Goal: Task Accomplishment & Management: Complete application form

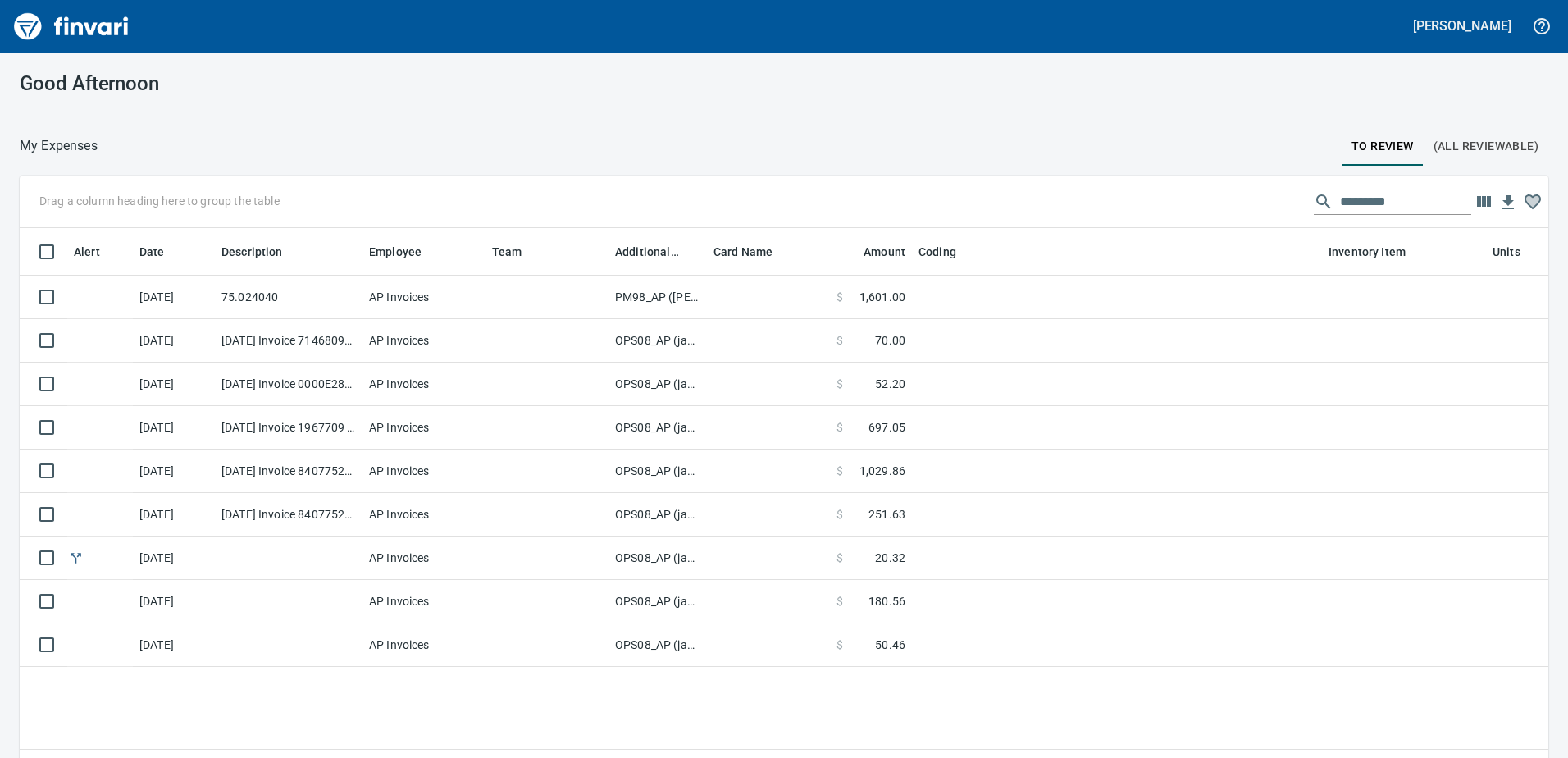
scroll to position [553, 1504]
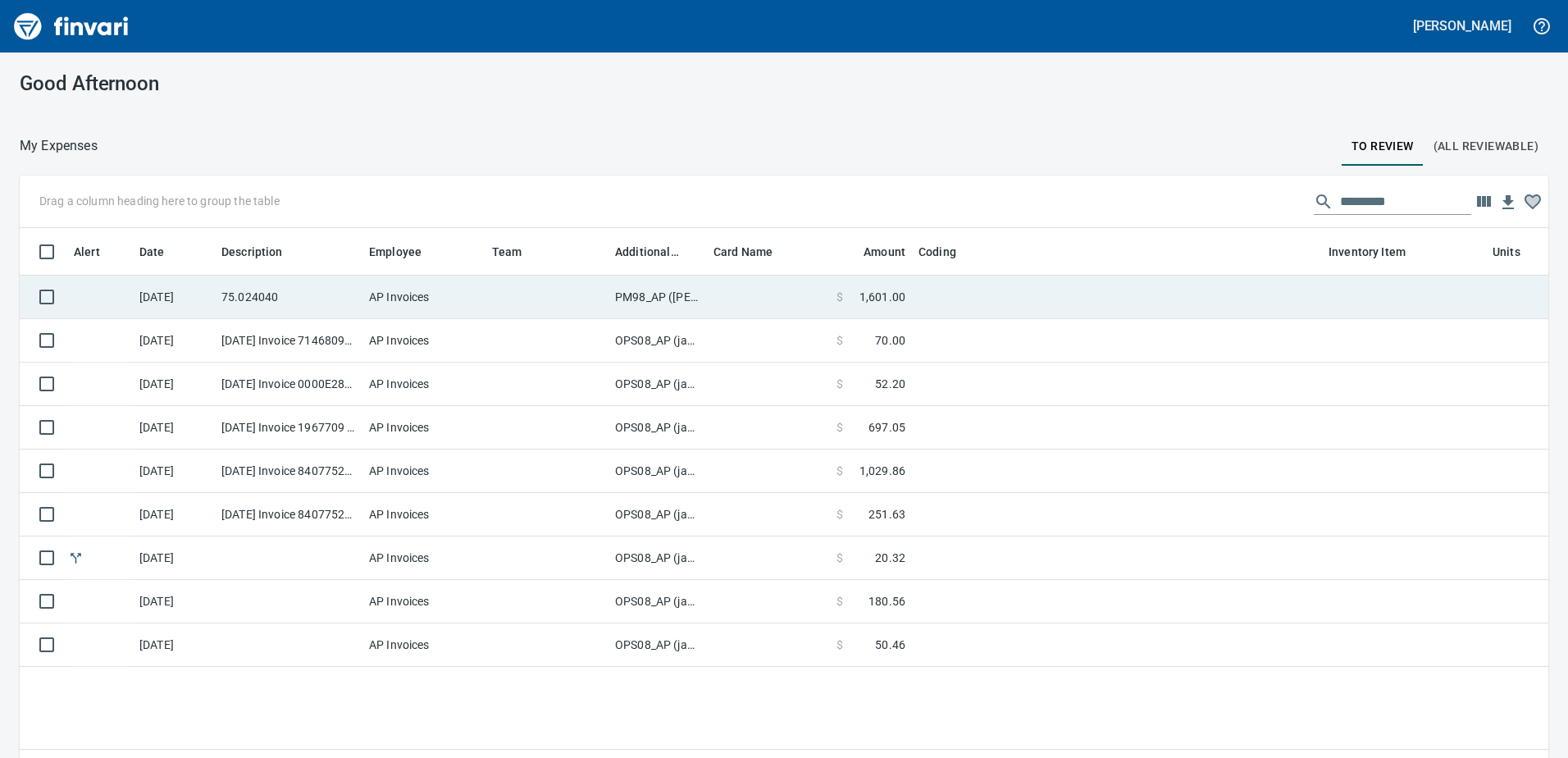
click at [633, 298] on td "PM98_AP ([PERSON_NAME], [PERSON_NAME])" at bounding box center [657, 297] width 99 height 43
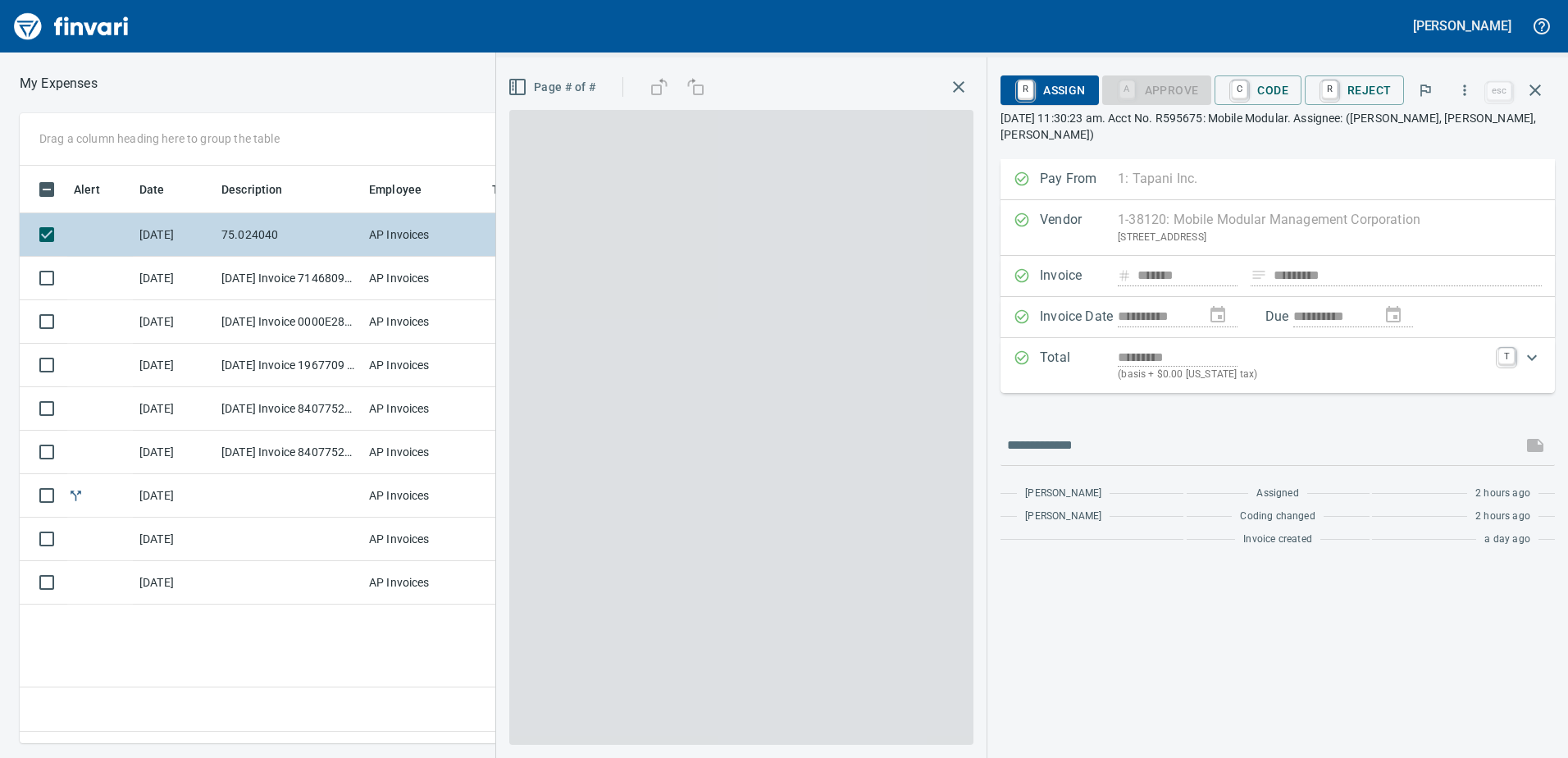
scroll to position [553, 1107]
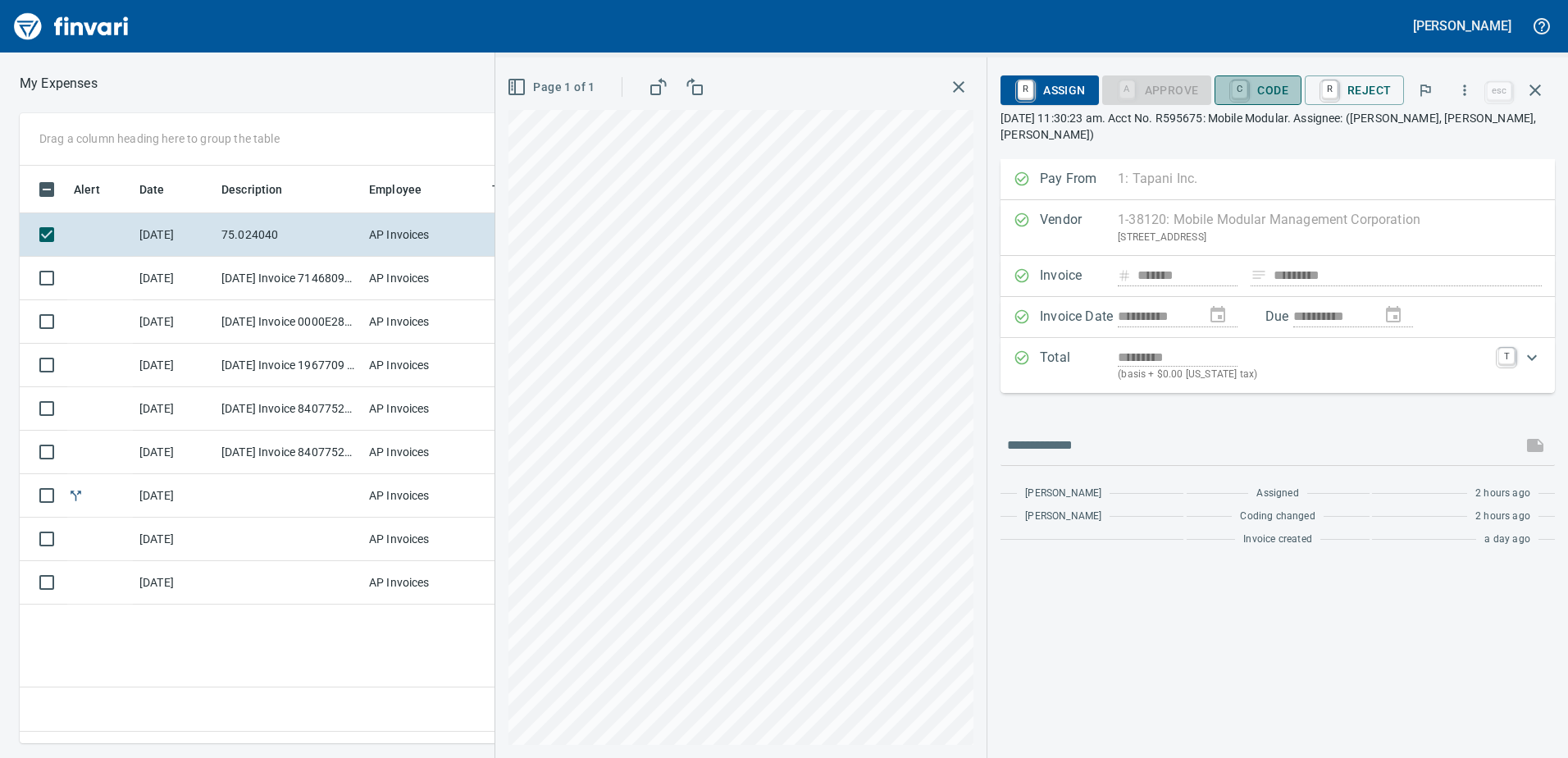
click at [1278, 89] on span "C Code" at bounding box center [1259, 90] width 61 height 27
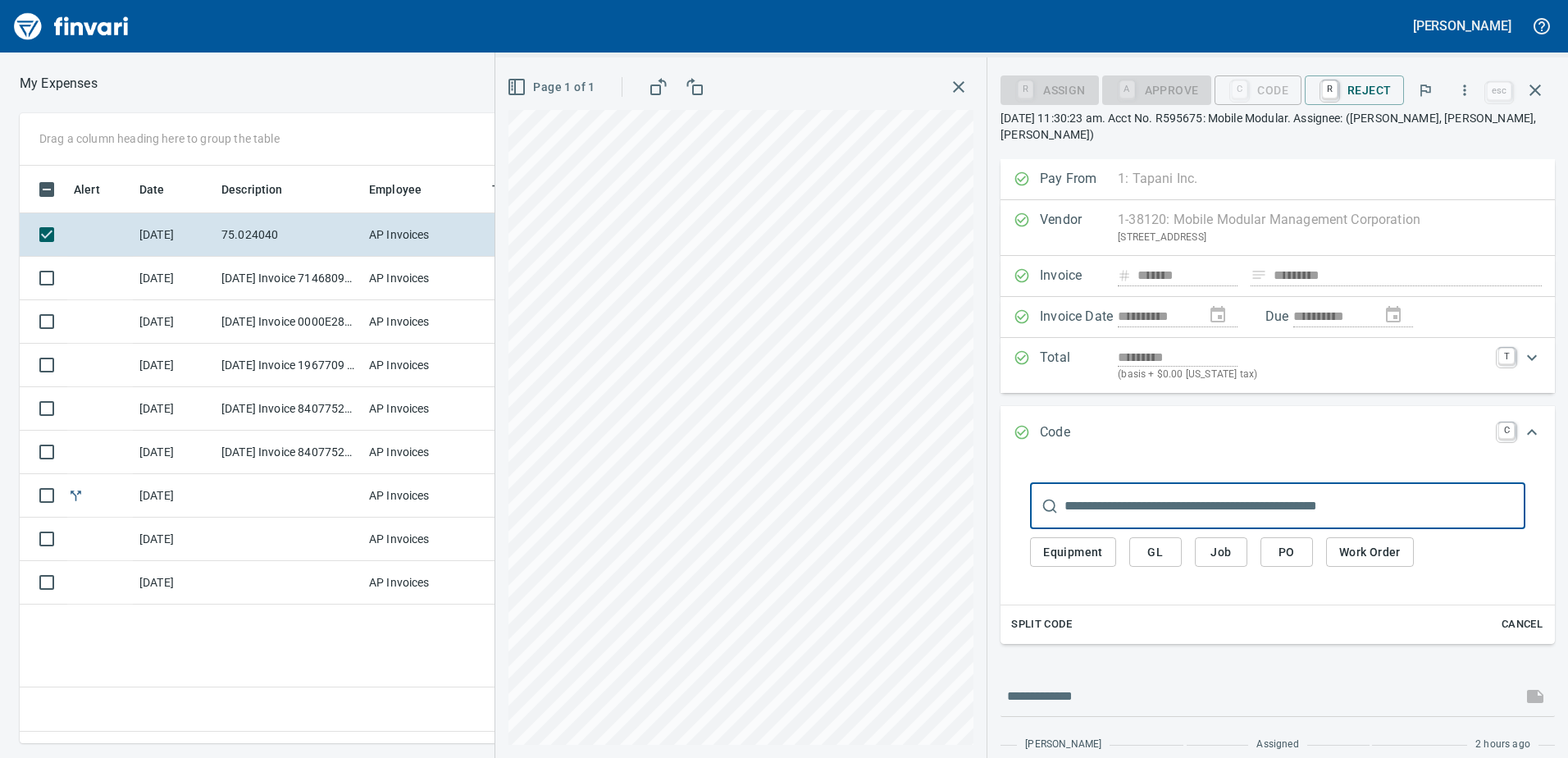
click at [1240, 543] on button "Job" at bounding box center [1221, 552] width 53 height 30
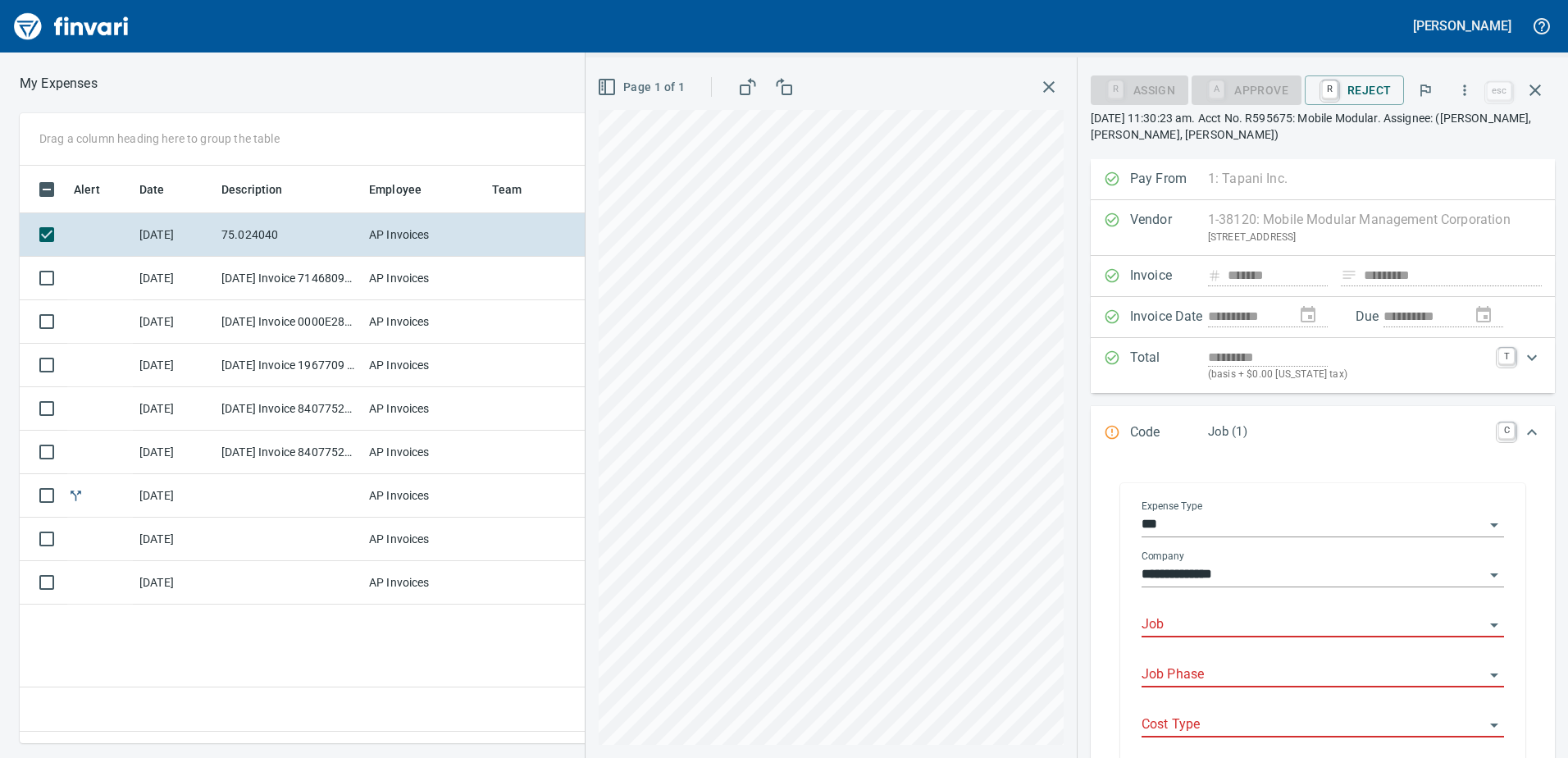
click at [1223, 612] on div "Job" at bounding box center [1323, 619] width 362 height 37
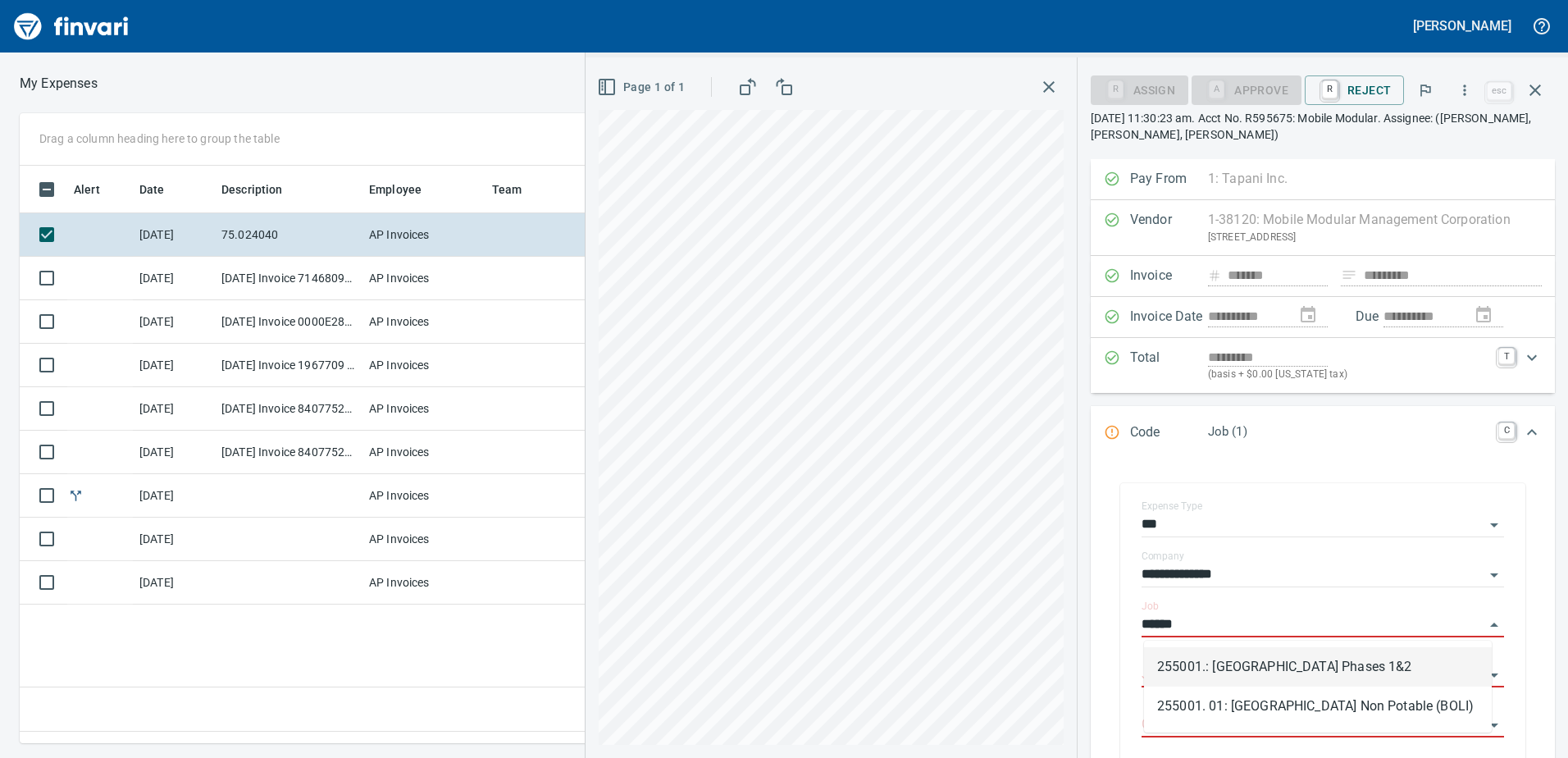
click at [1228, 669] on li "255001.: [GEOGRAPHIC_DATA] Phases 1&2" at bounding box center [1317, 667] width 348 height 39
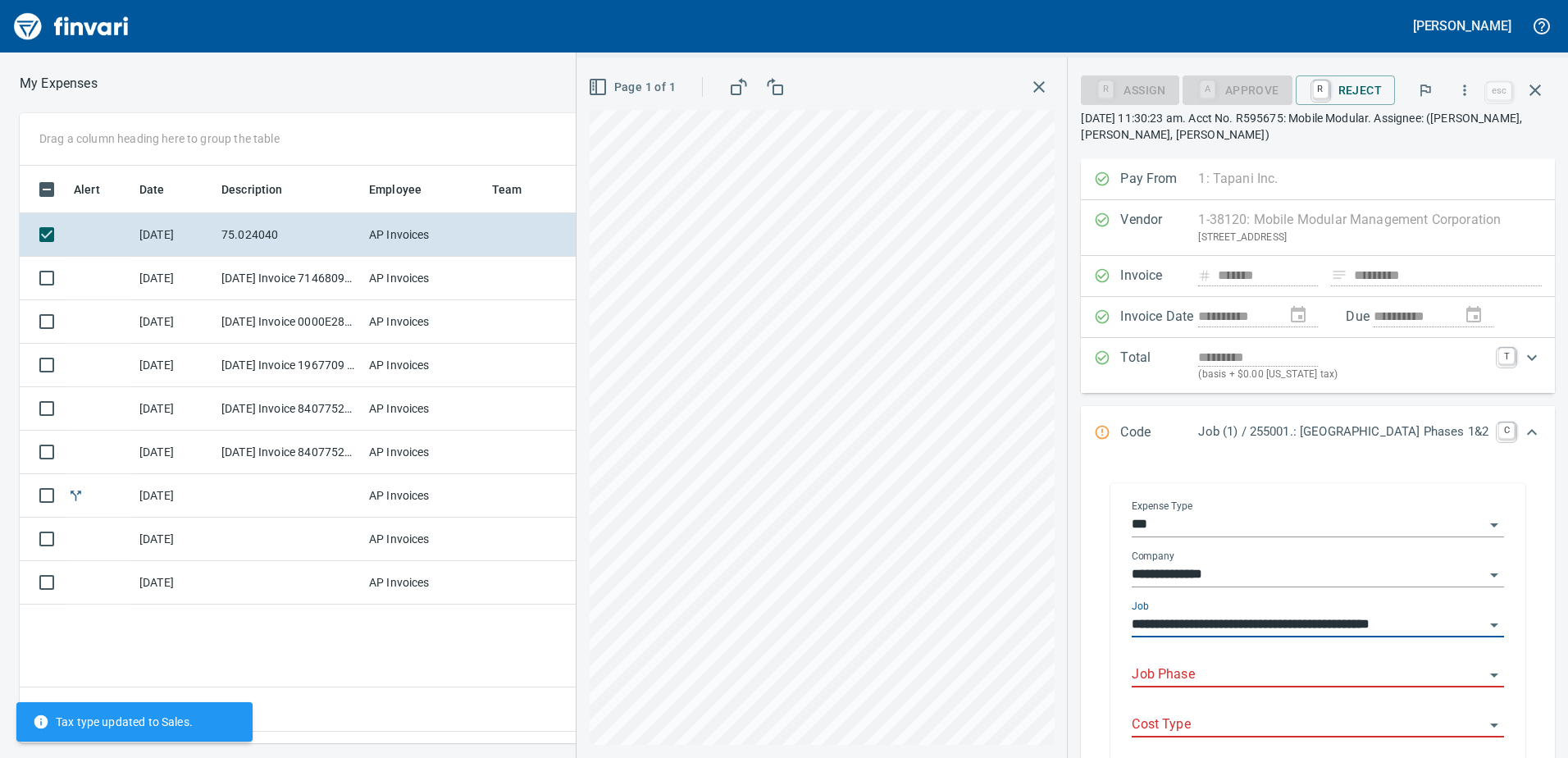
type input "**********"
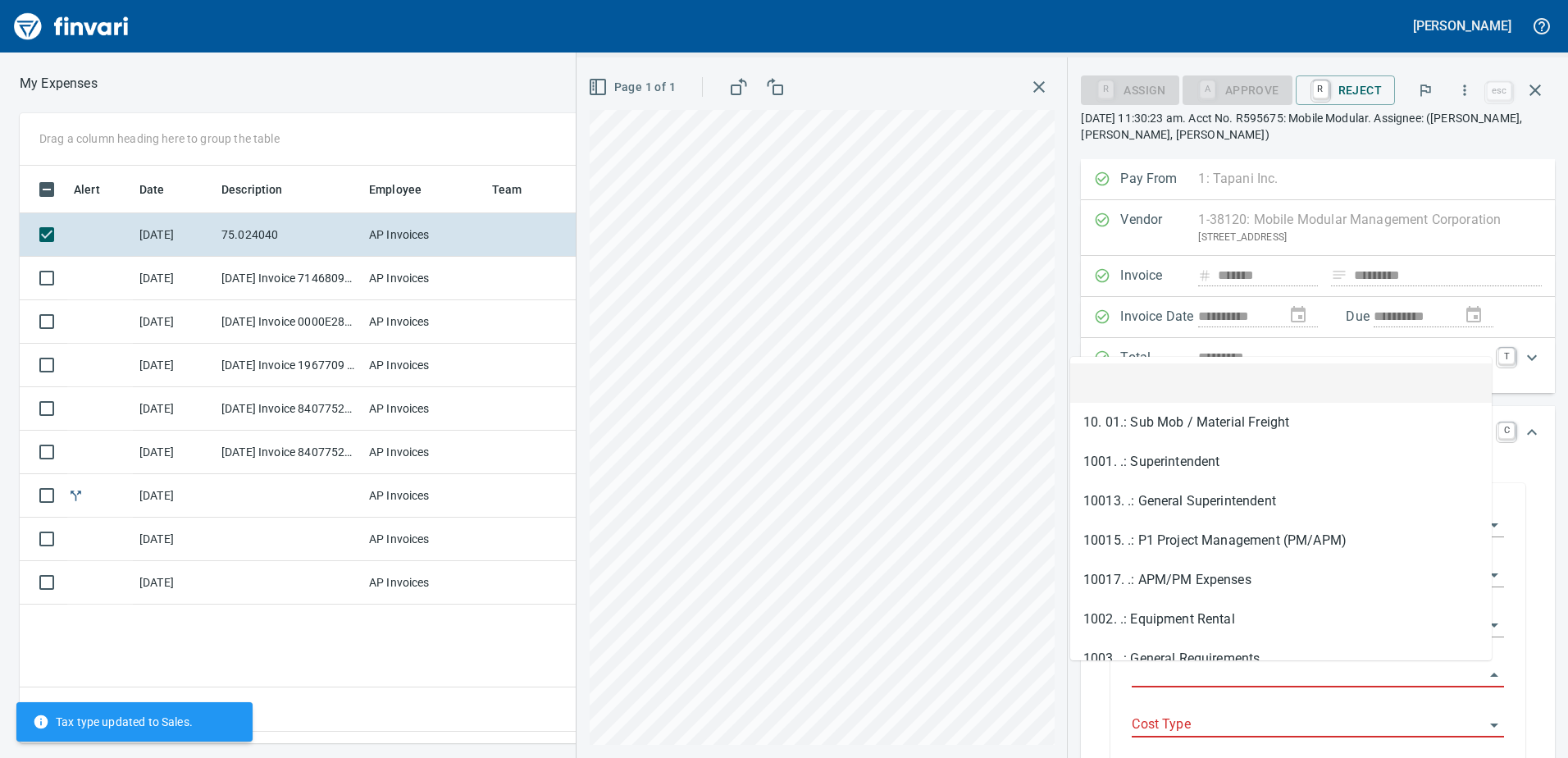
click at [1169, 675] on input "Job Phase" at bounding box center [1308, 675] width 353 height 23
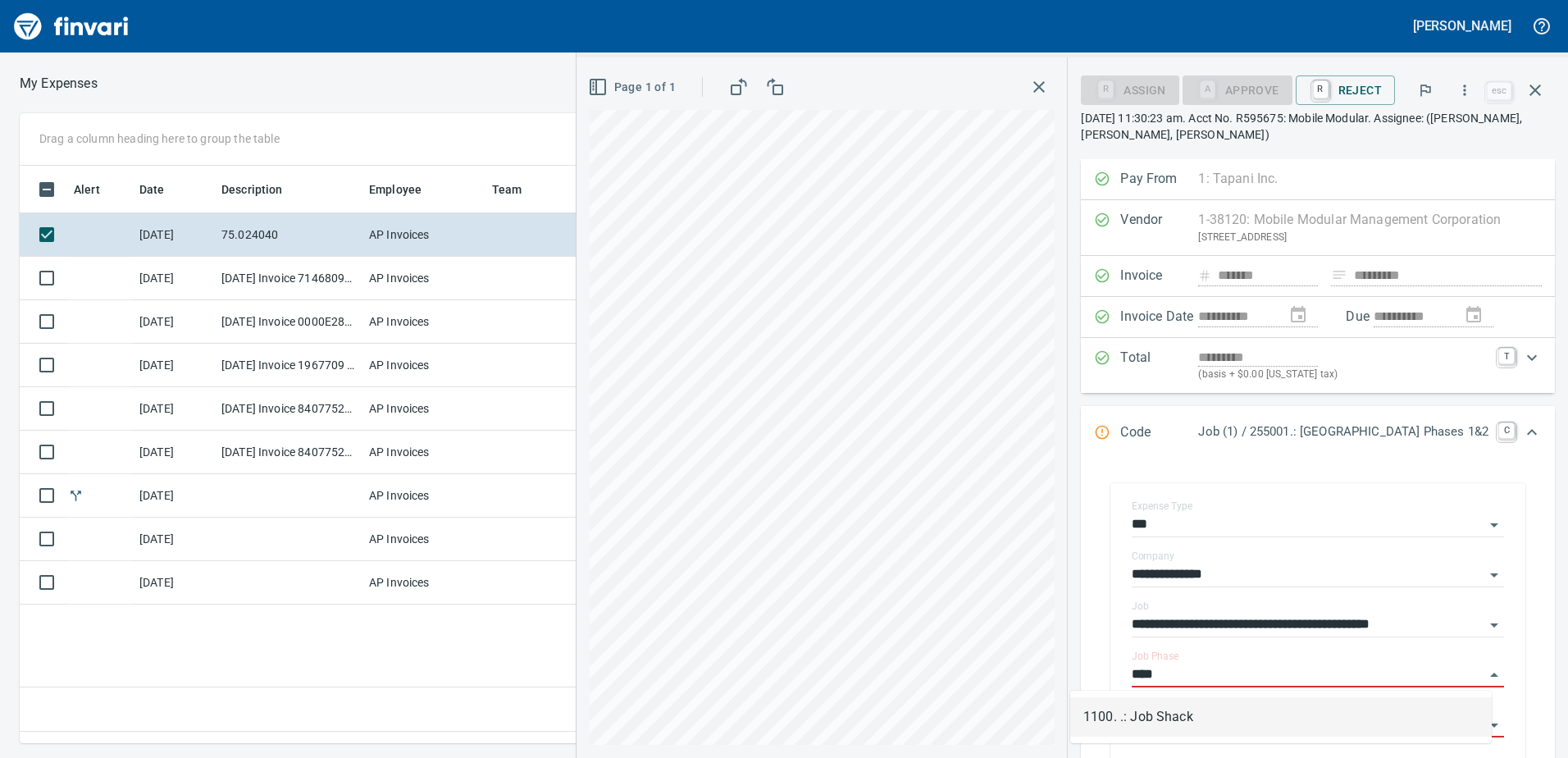
click at [1164, 715] on li "1100. .: Job Shack" at bounding box center [1281, 717] width 422 height 39
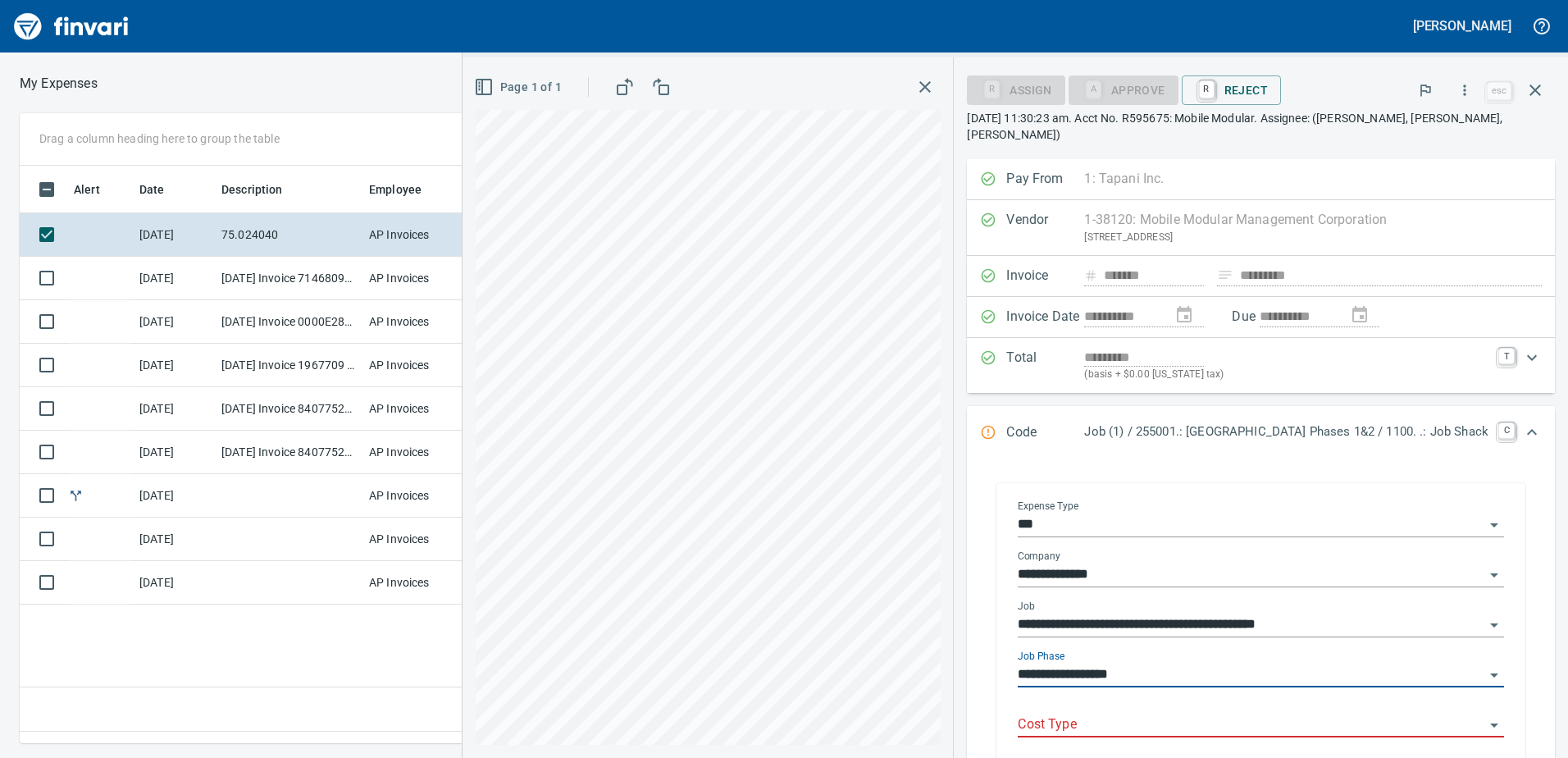
type input "**********"
click at [1074, 714] on input "Cost Type" at bounding box center [1251, 725] width 467 height 23
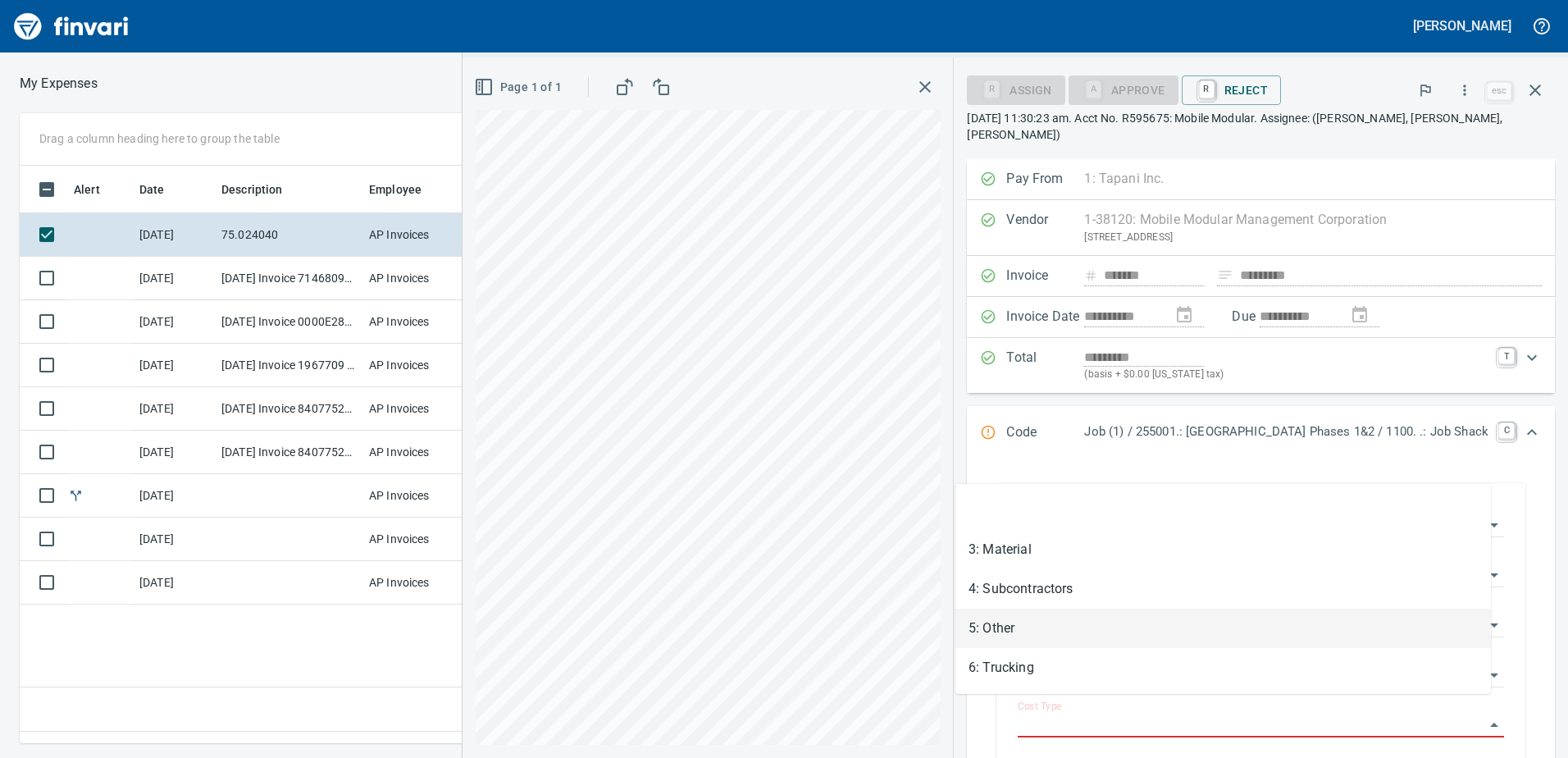
click at [1009, 630] on li "5: Other" at bounding box center [1223, 628] width 536 height 39
type input "********"
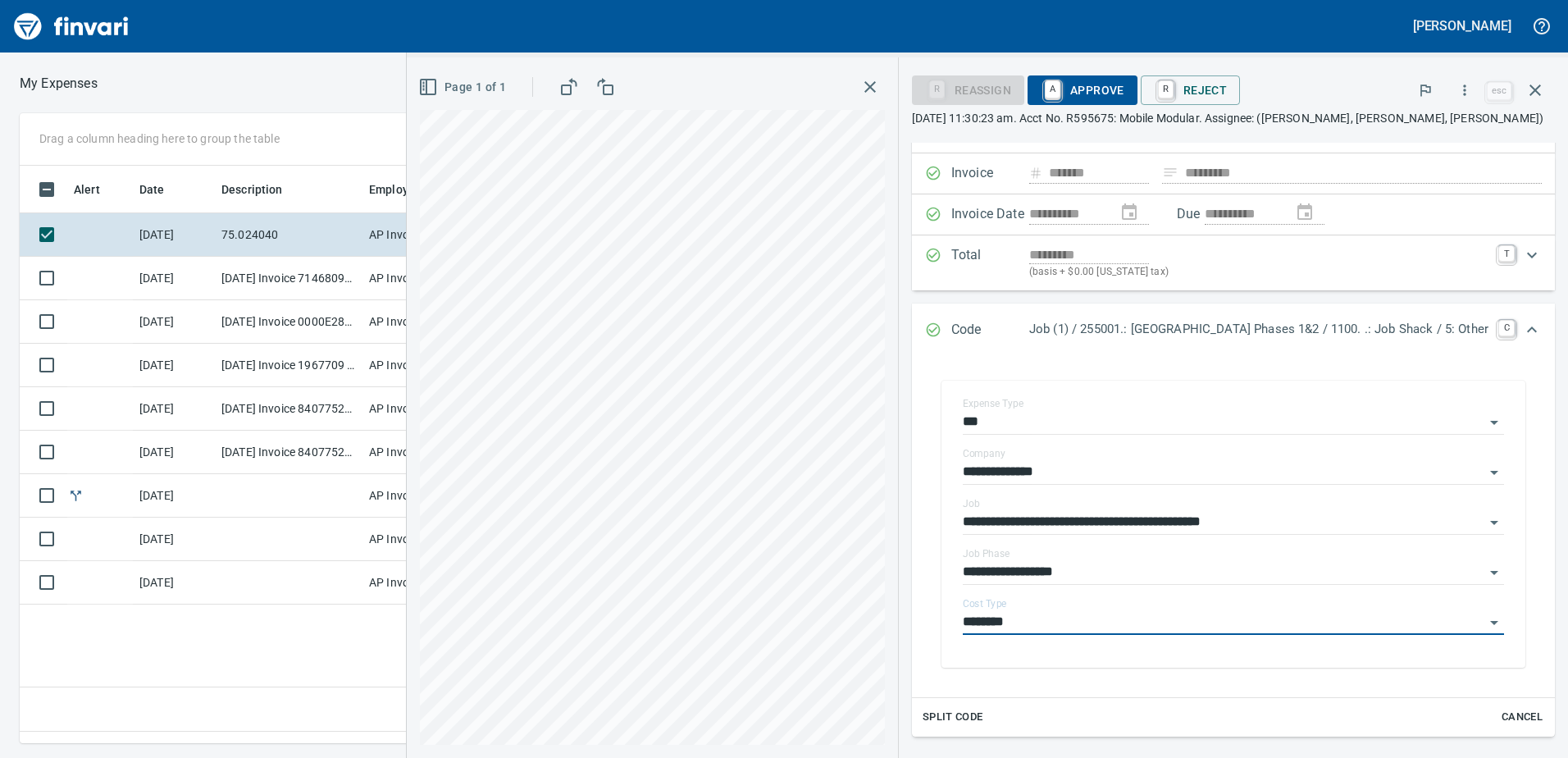
scroll to position [239, 0]
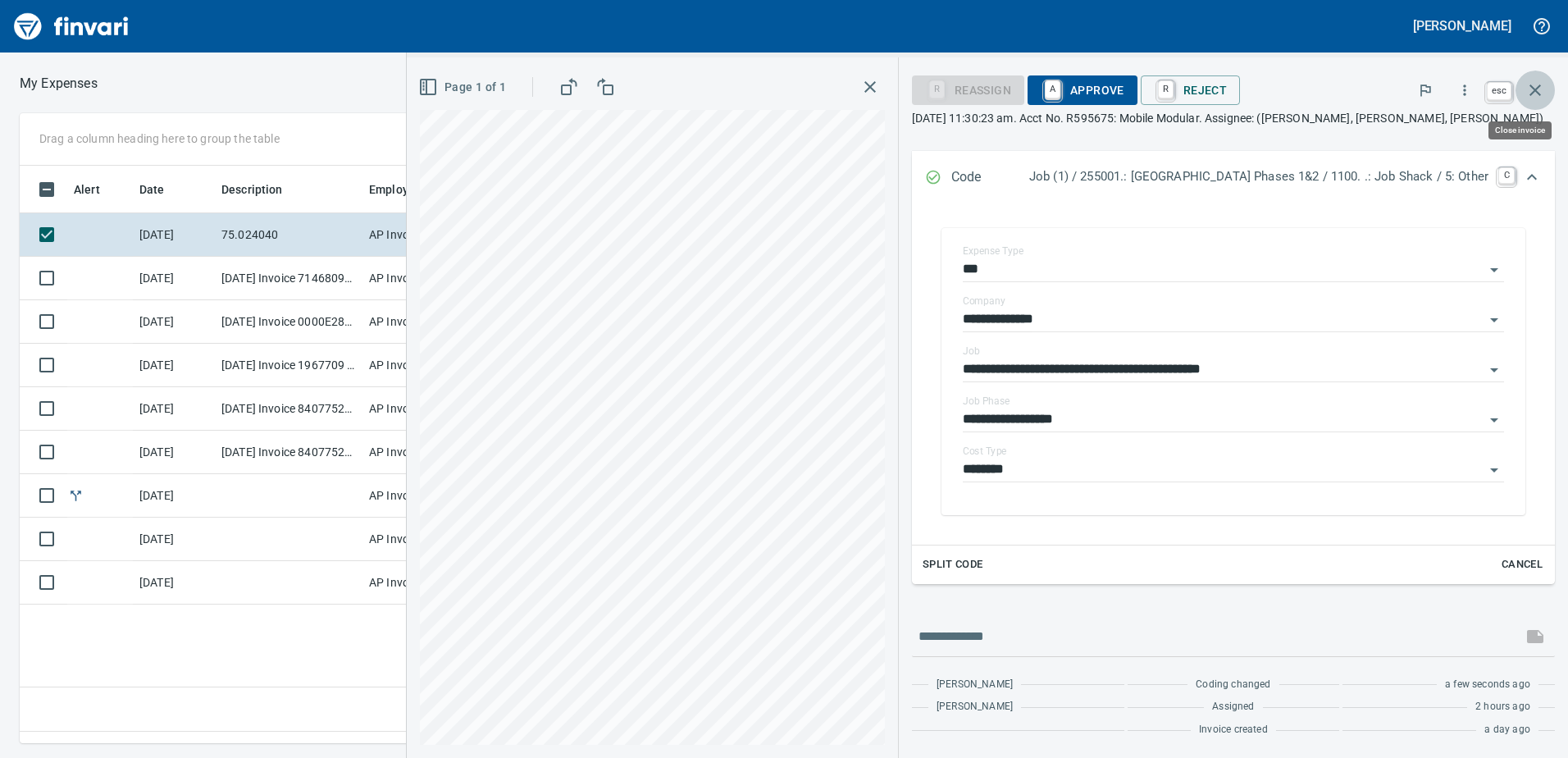
click at [1534, 88] on icon "button" at bounding box center [1536, 90] width 12 height 12
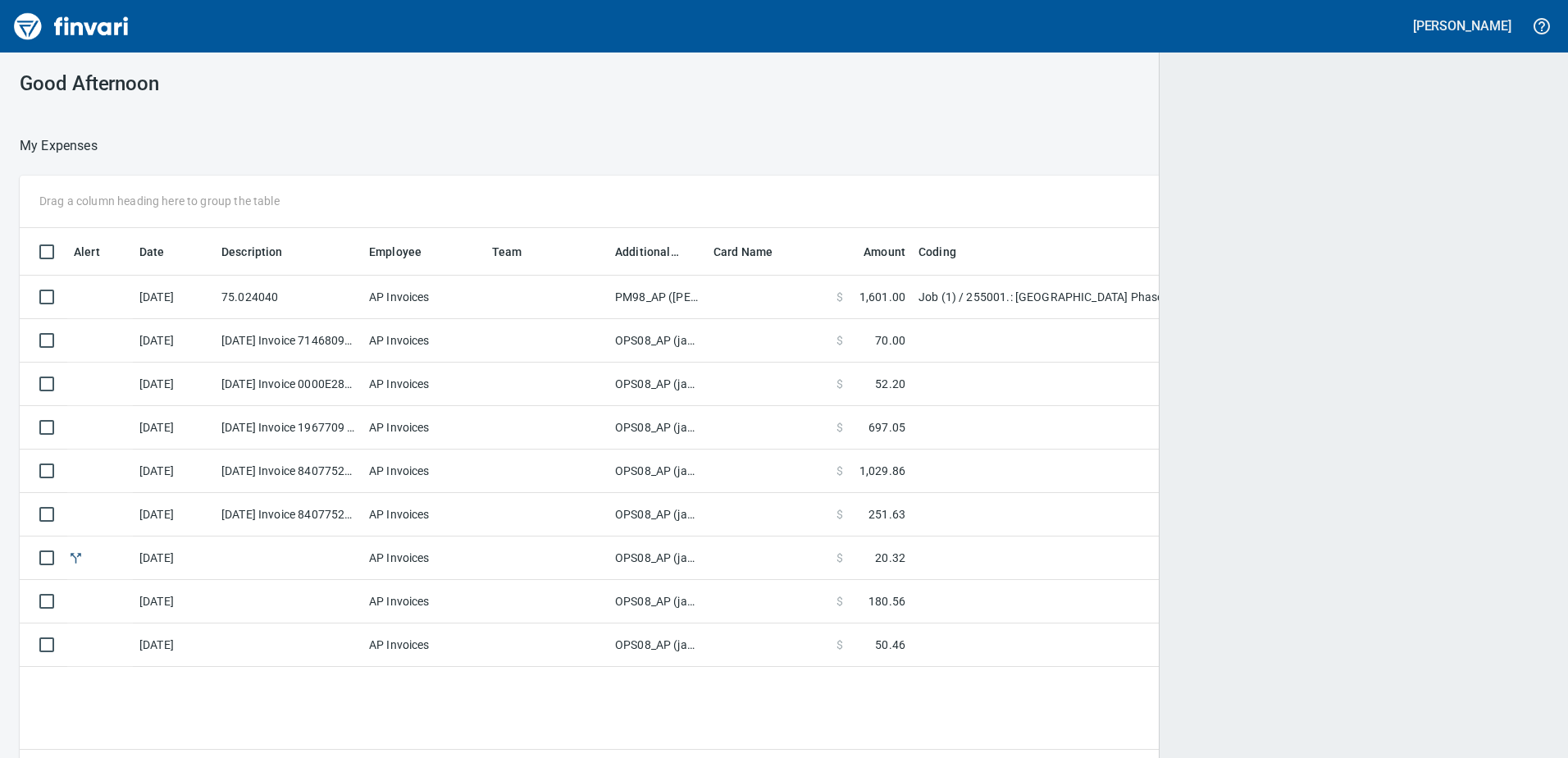
scroll to position [2, 2]
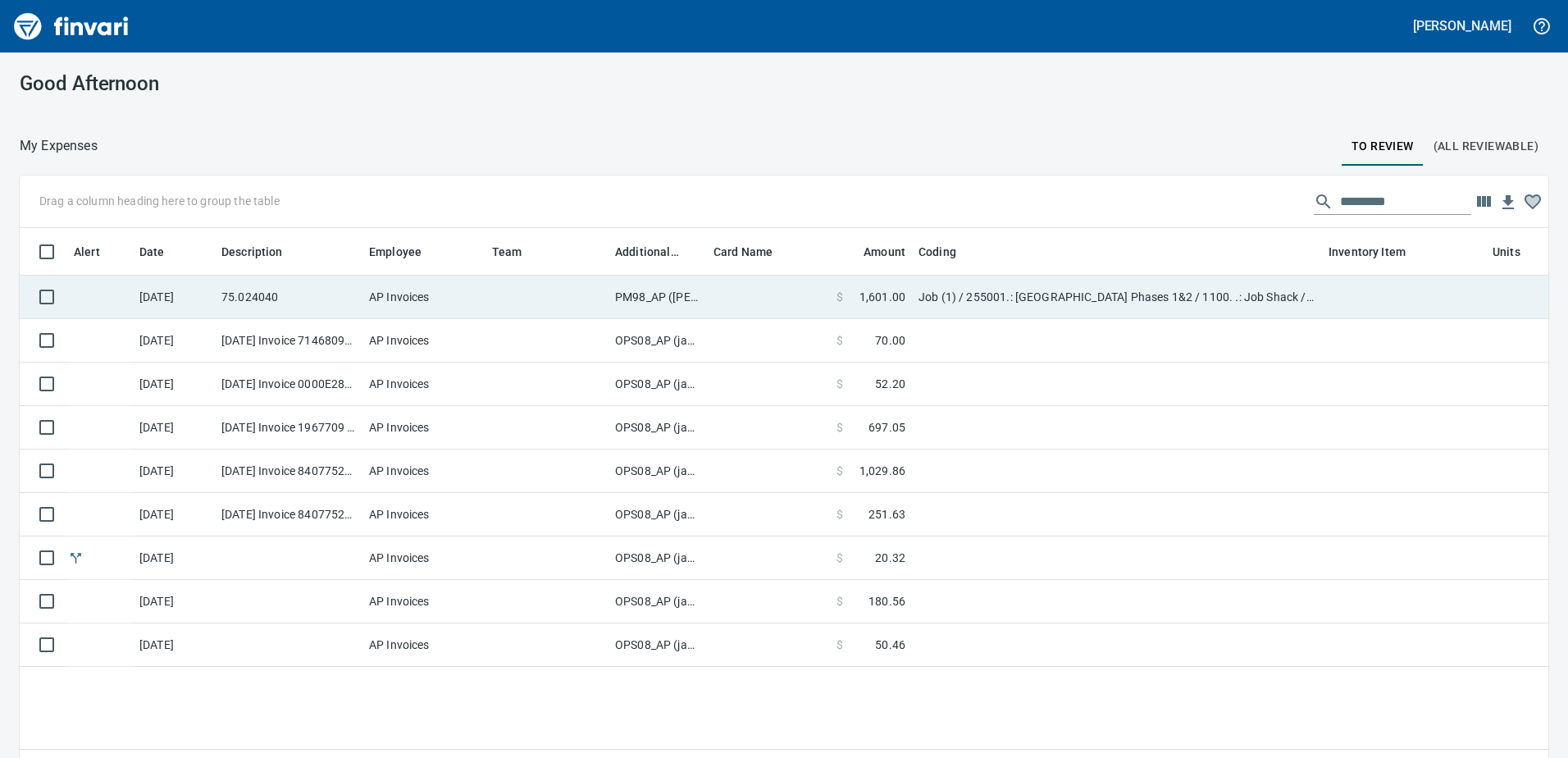
click at [667, 298] on td "PM98_AP ([PERSON_NAME], [PERSON_NAME])" at bounding box center [657, 297] width 99 height 43
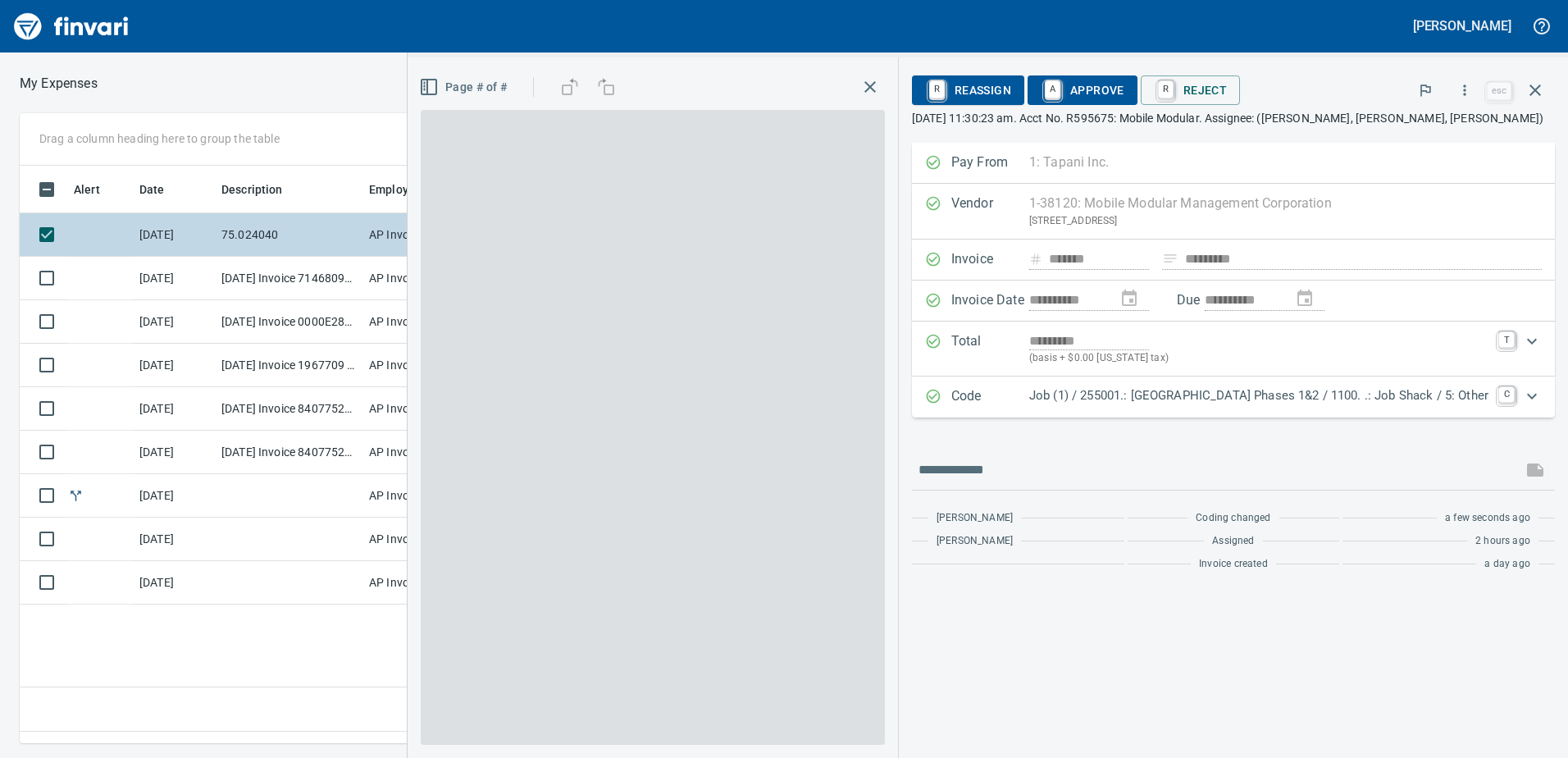
scroll to position [553, 1107]
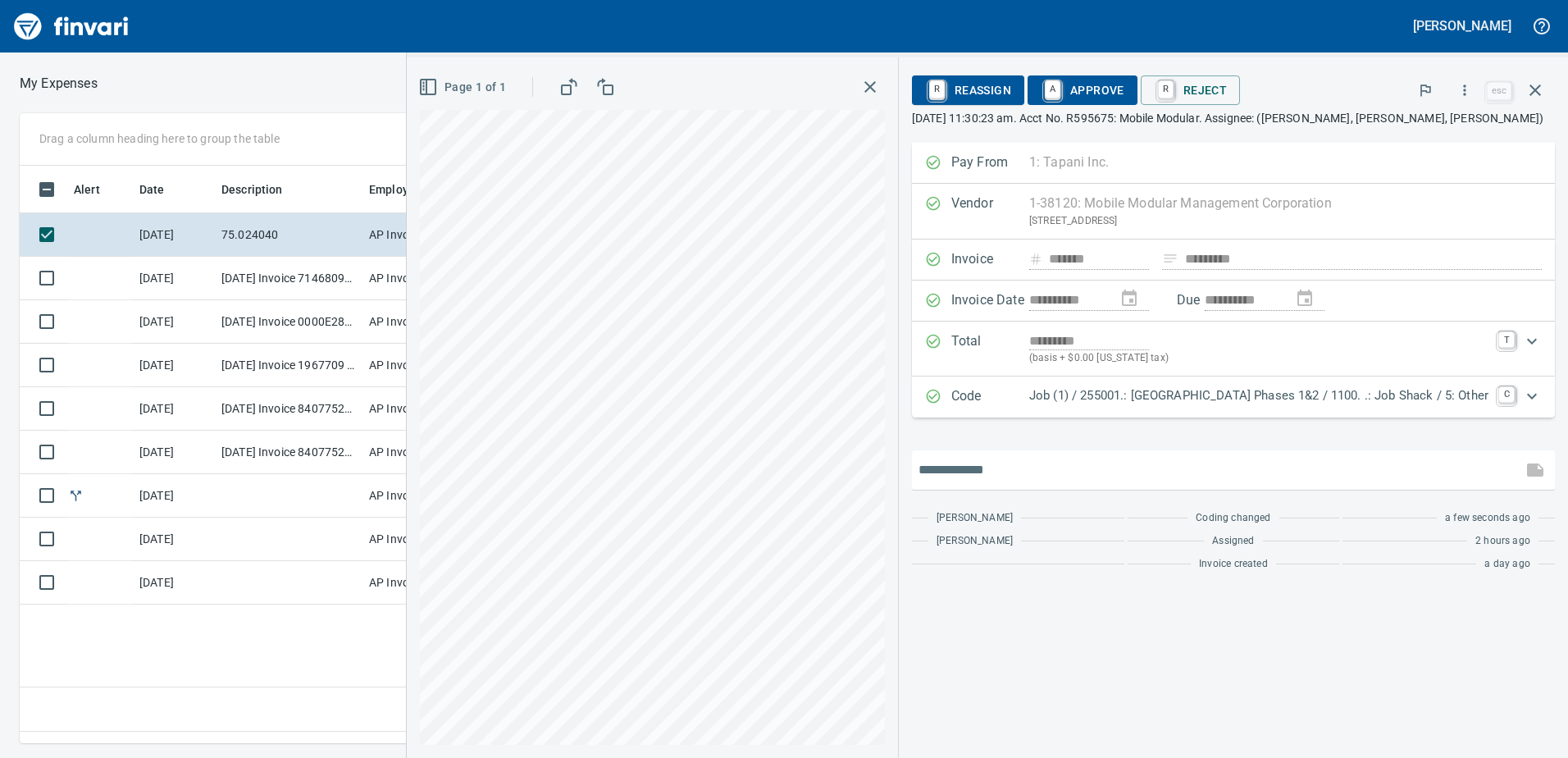
click at [919, 472] on input "text" at bounding box center [1217, 470] width 597 height 26
type input "**********"
click at [1535, 470] on icon "button" at bounding box center [1536, 469] width 17 height 13
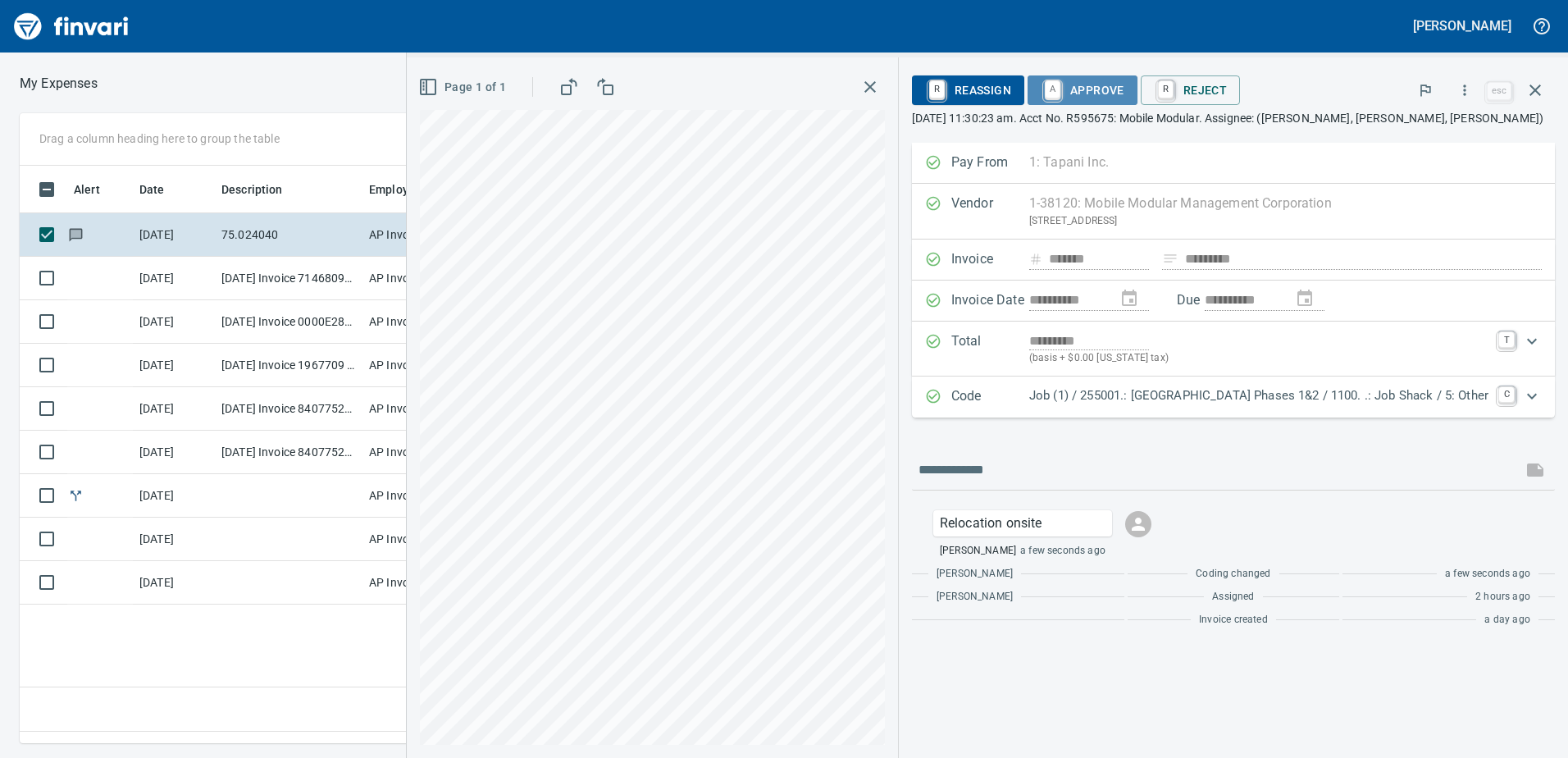
click at [1049, 90] on span "A Approve" at bounding box center [1082, 90] width 83 height 27
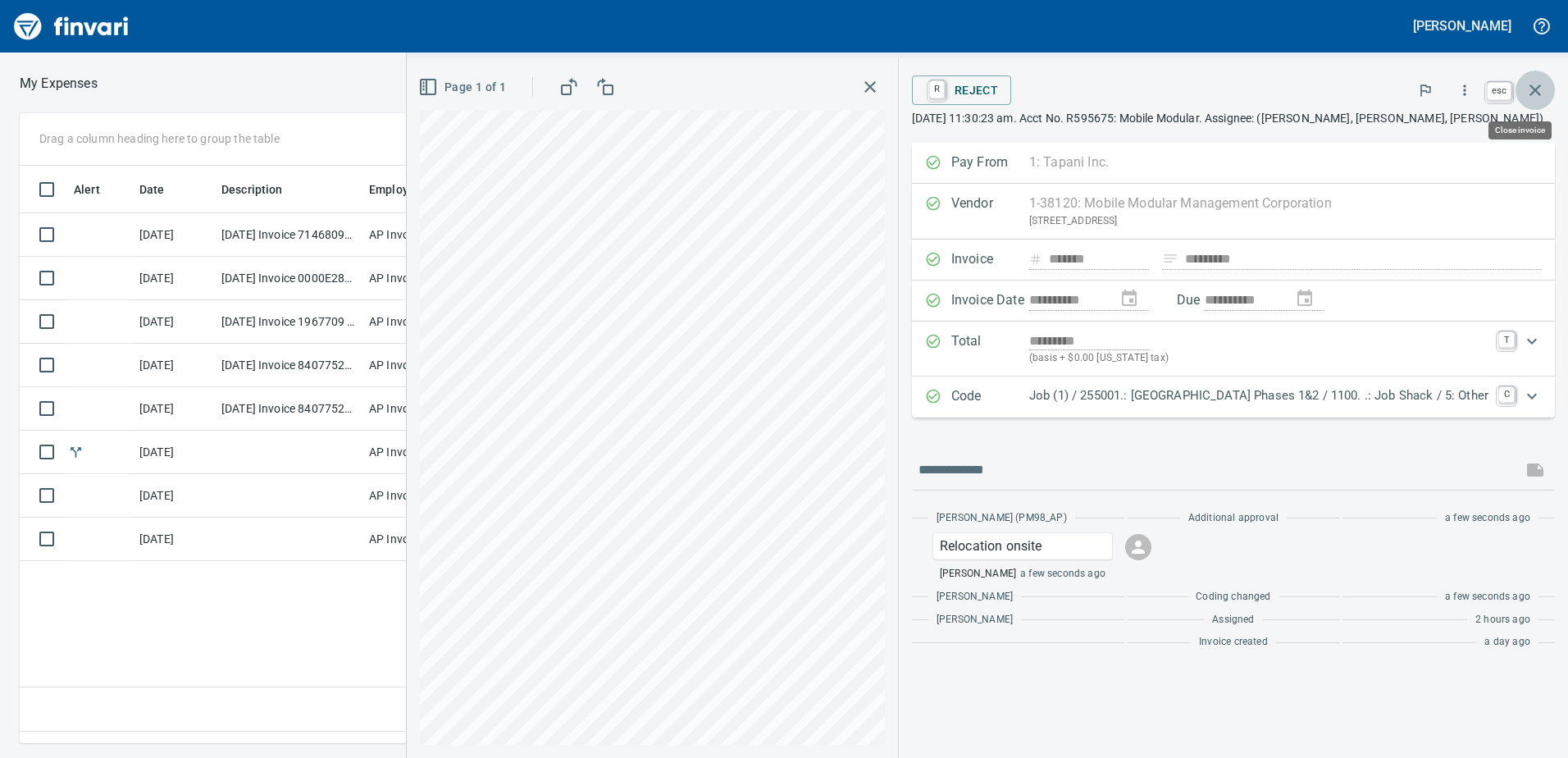
click at [1543, 83] on icon "button" at bounding box center [1536, 90] width 20 height 20
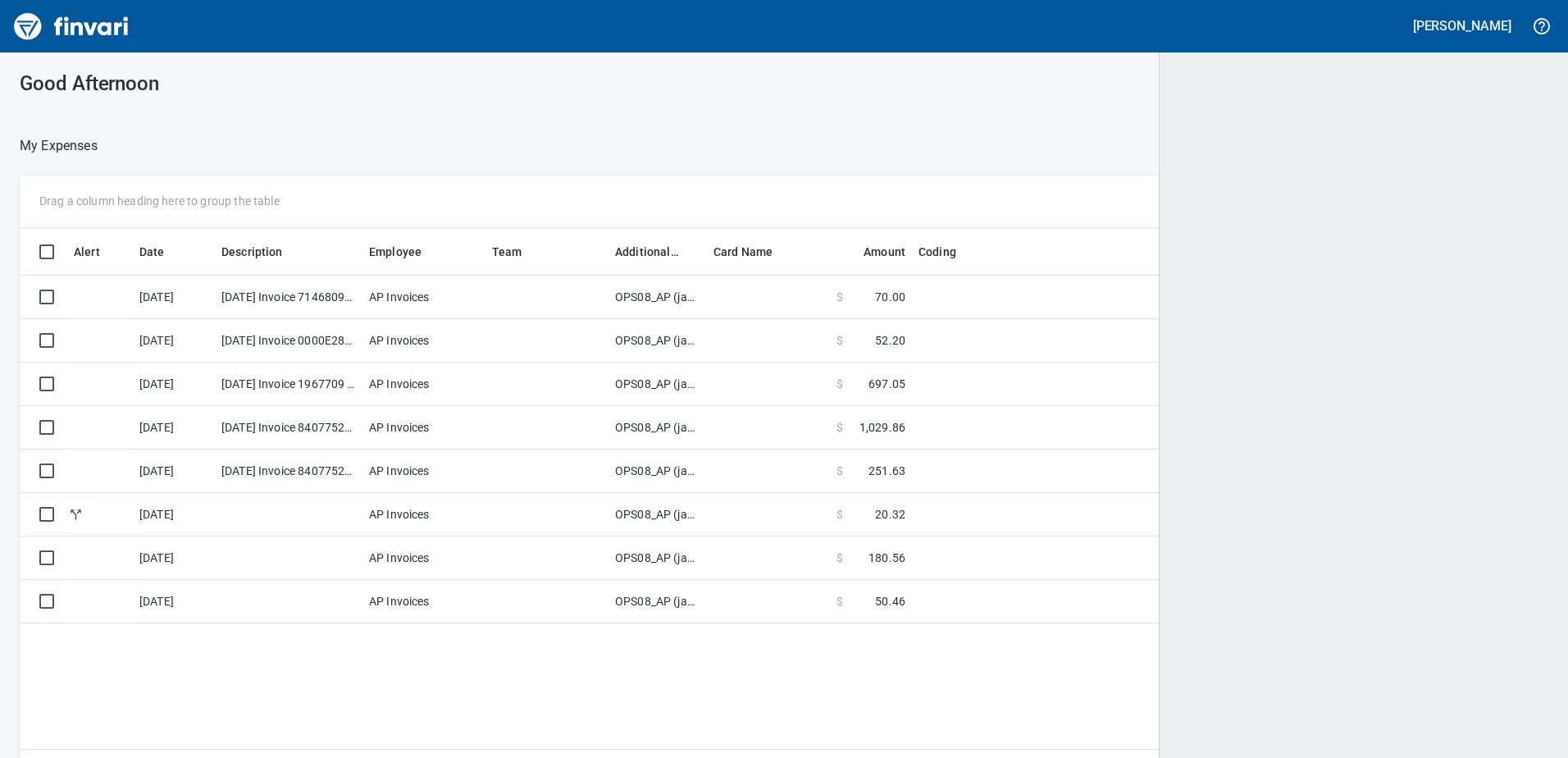
scroll to position [2, 2]
